Goal: Navigation & Orientation: Understand site structure

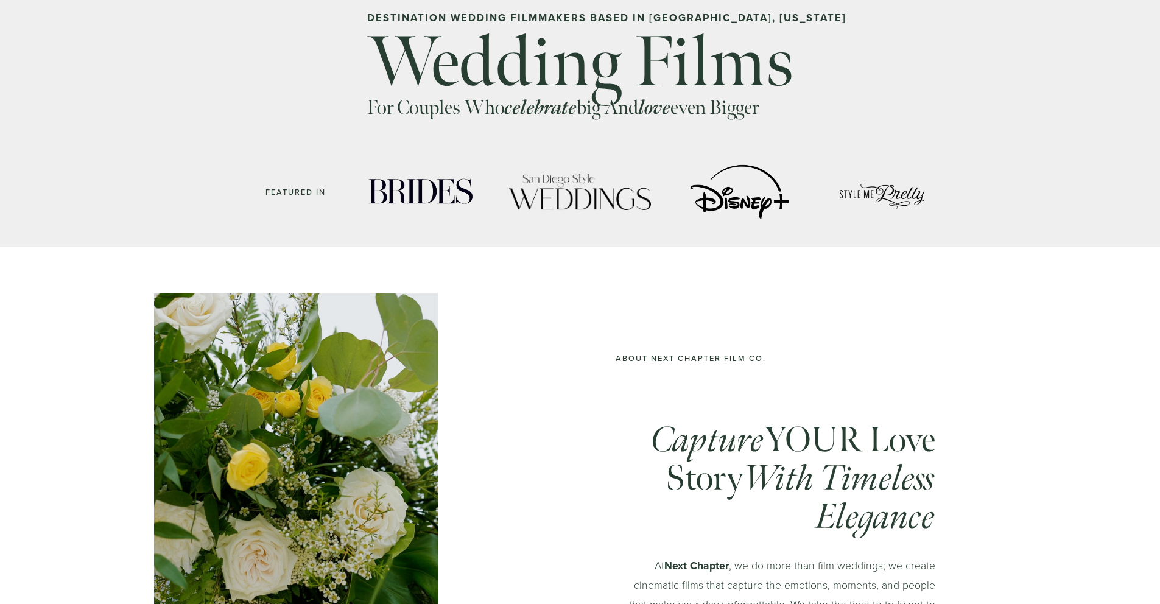
scroll to position [852, 0]
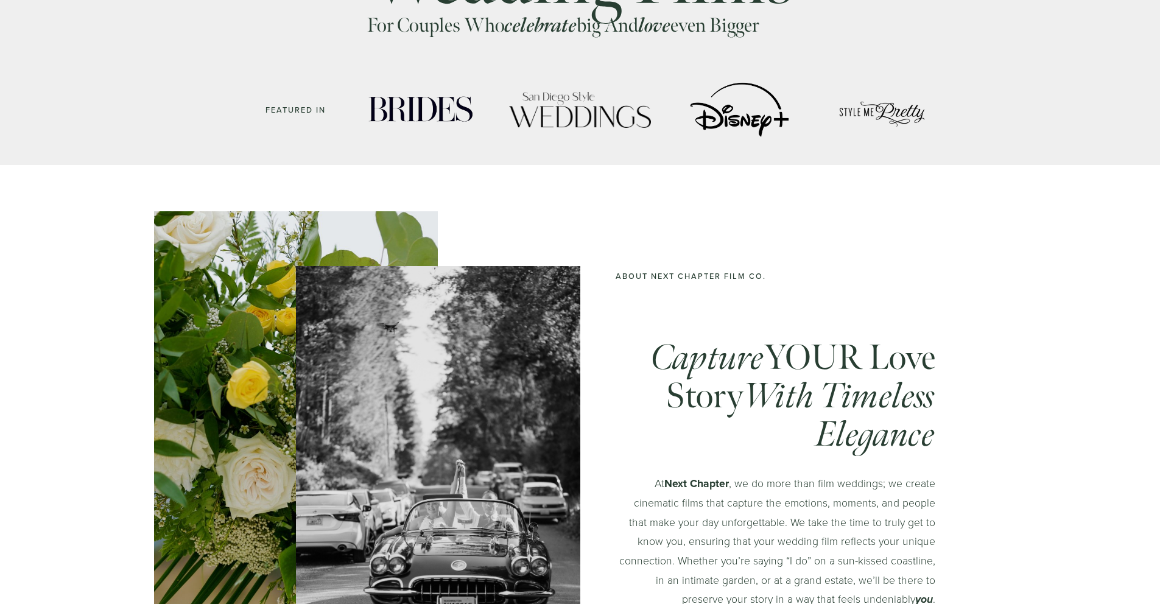
click at [723, 121] on div at bounding box center [739, 110] width 107 height 60
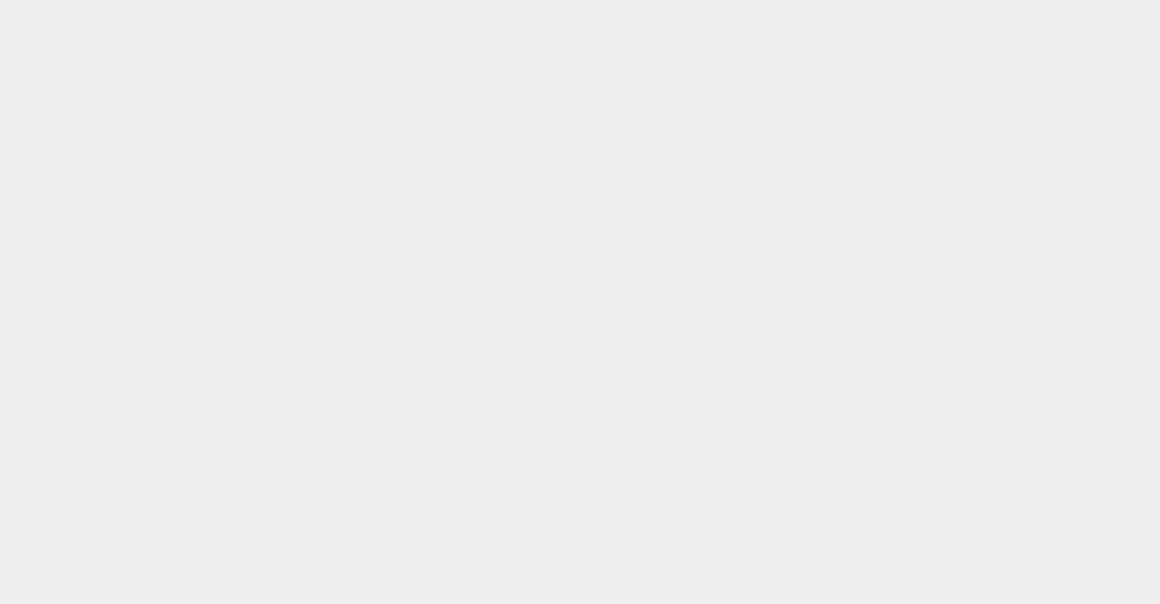
scroll to position [0, 0]
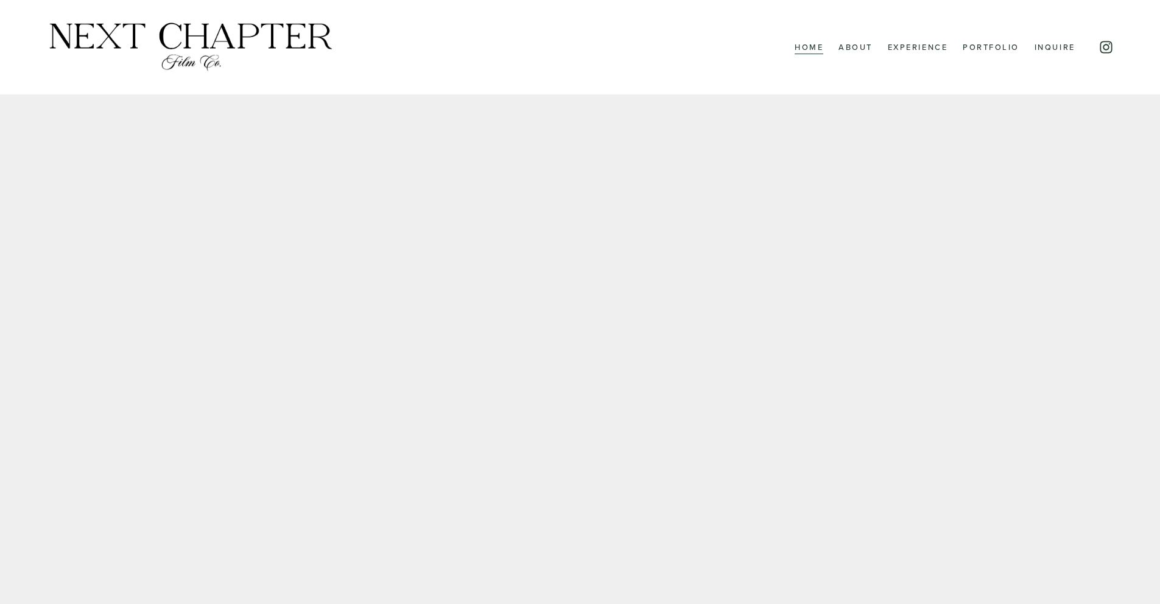
click at [922, 53] on link "Experience" at bounding box center [918, 47] width 60 height 16
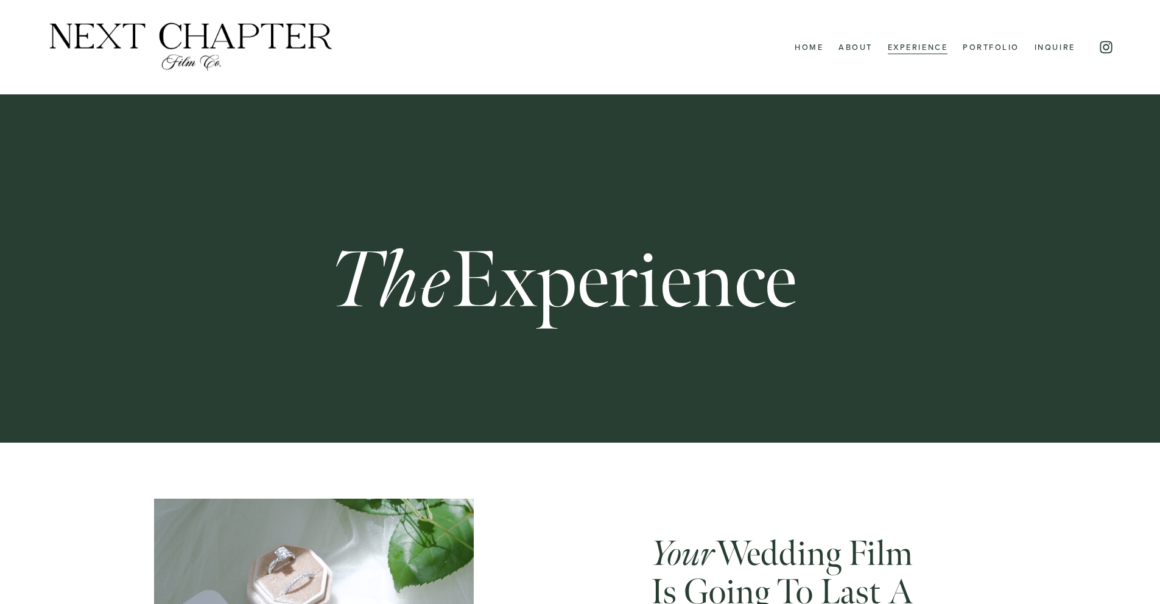
click at [838, 49] on link "About" at bounding box center [855, 47] width 34 height 16
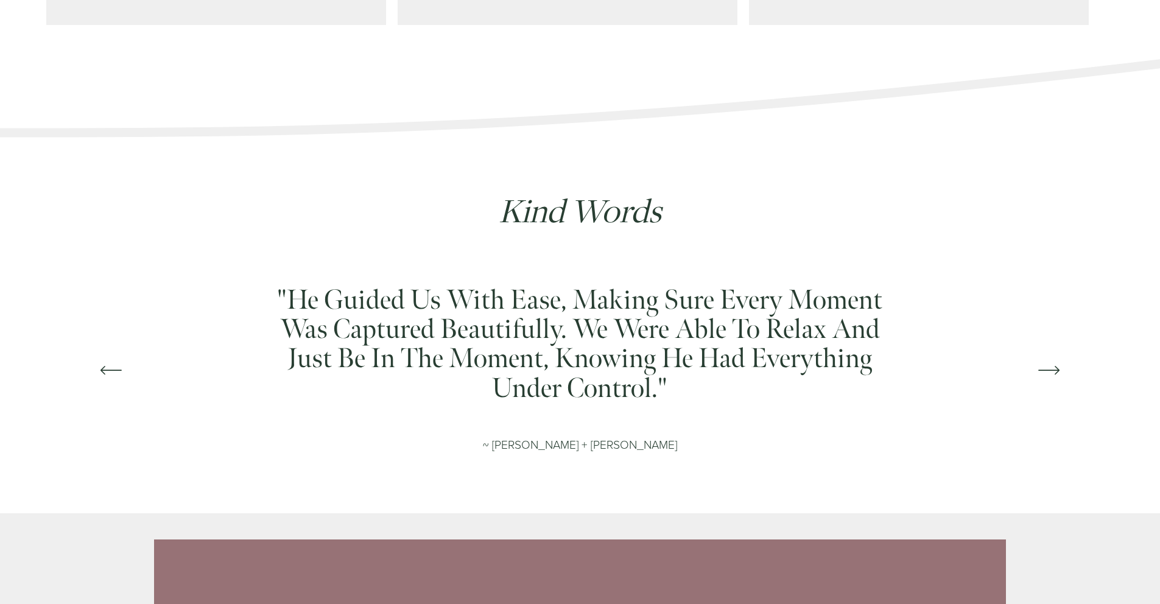
scroll to position [1400, 0]
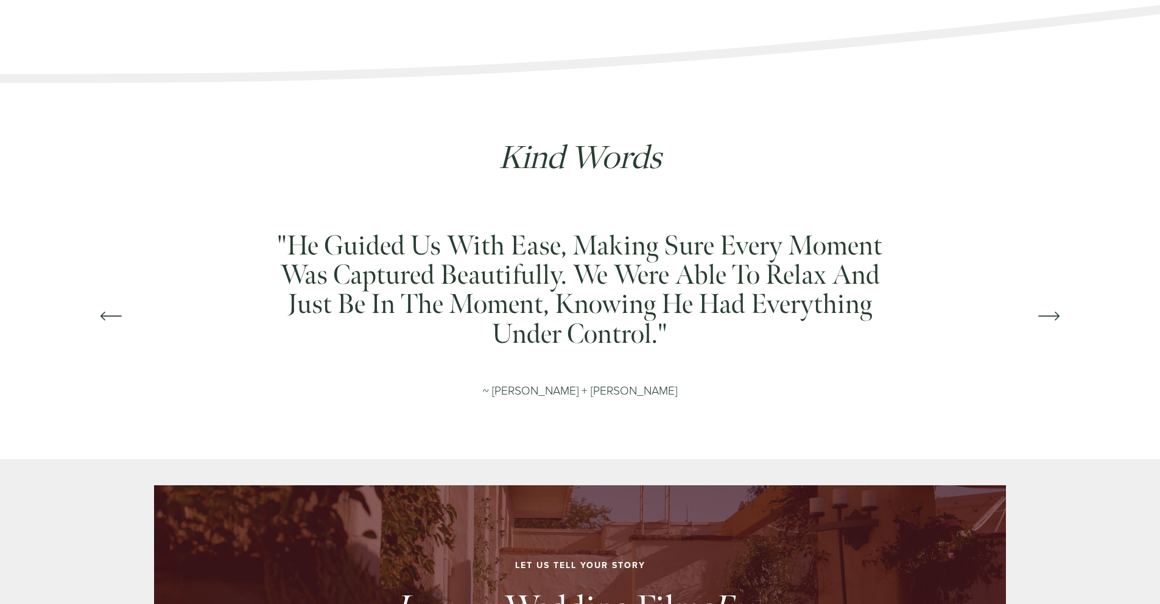
click at [1054, 326] on icon "\a \a \a Next\a \a" at bounding box center [1049, 316] width 22 height 22
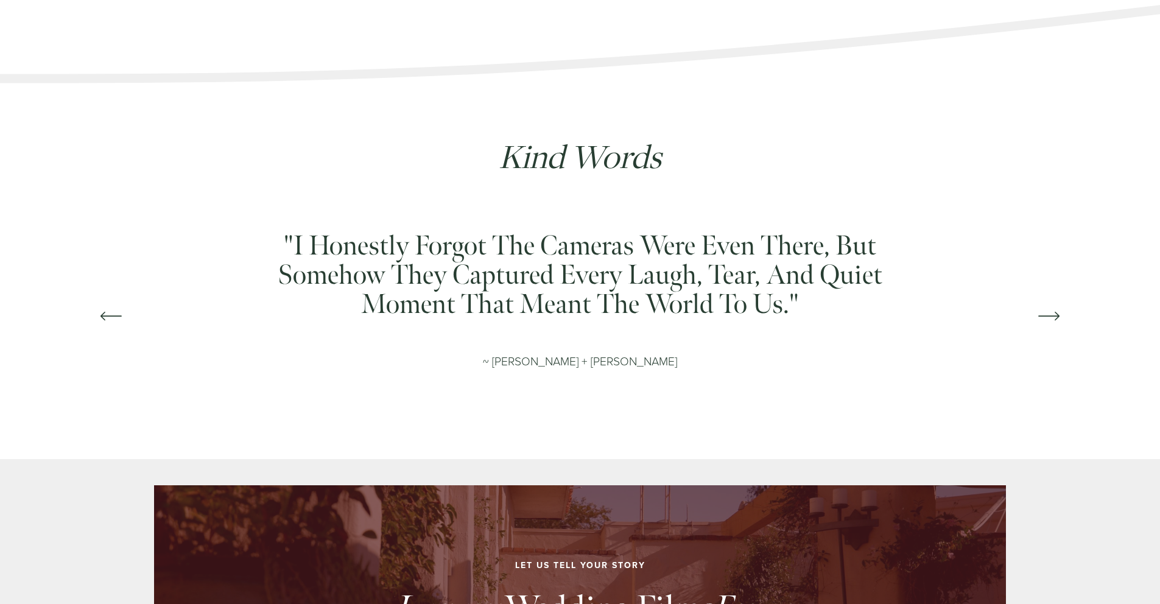
click at [1054, 326] on icon "\a \a \a Next\a \a" at bounding box center [1049, 316] width 22 height 22
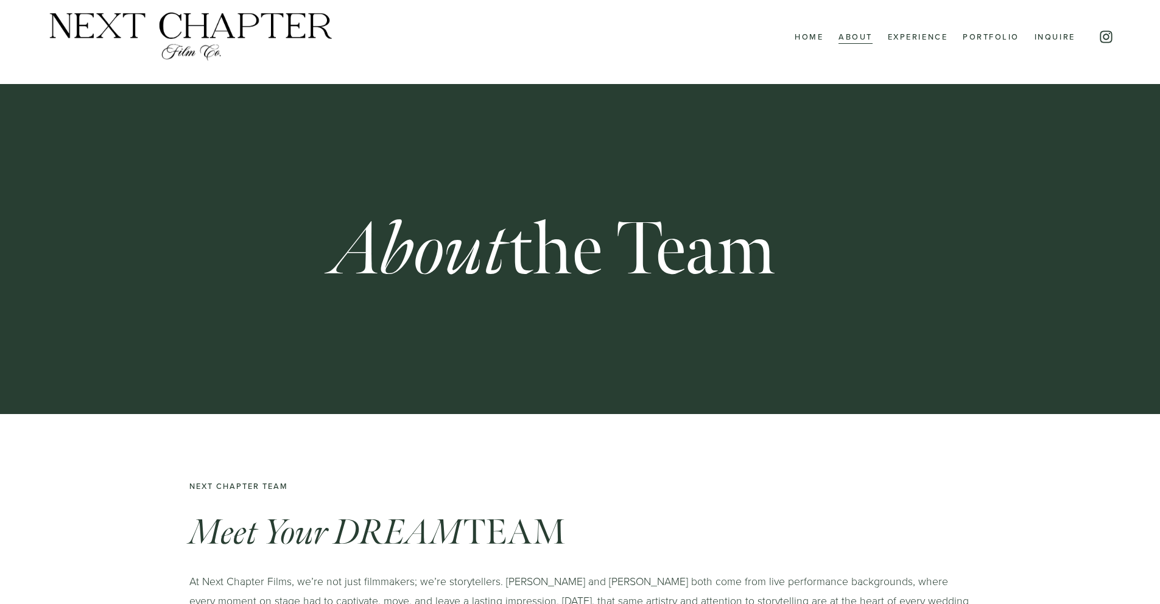
scroll to position [0, 0]
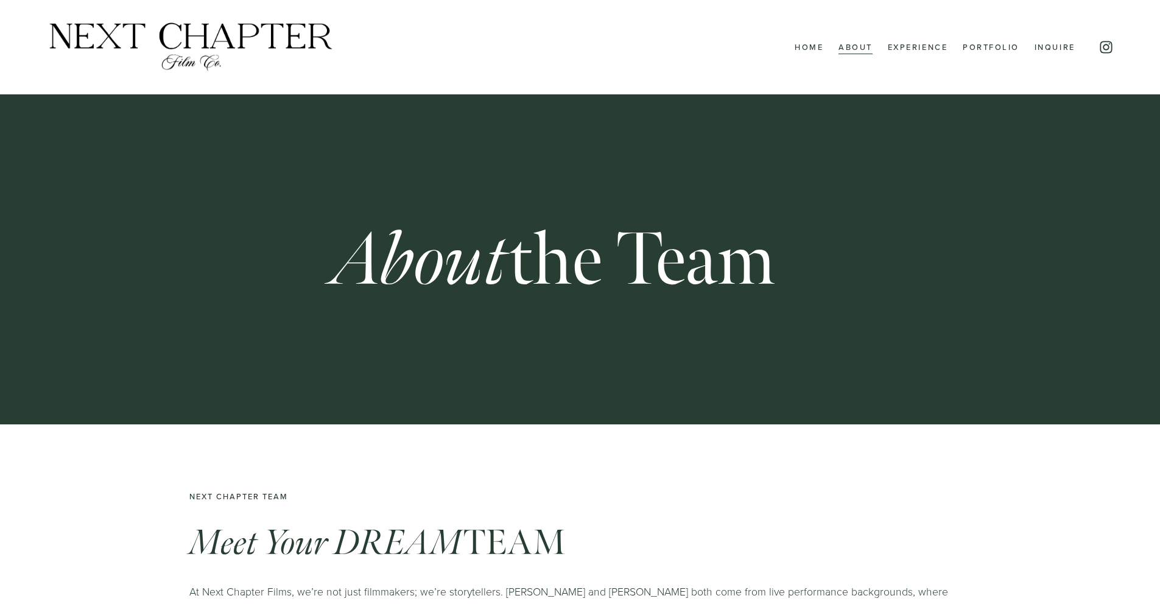
click at [805, 49] on link "Home" at bounding box center [808, 47] width 29 height 16
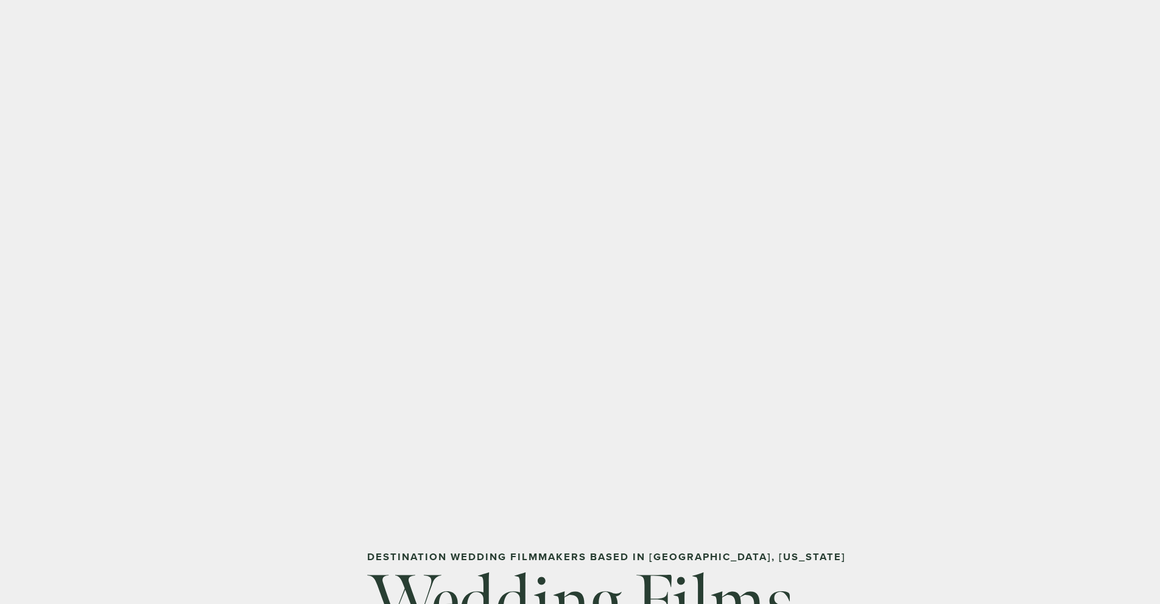
scroll to position [61, 0]
